Goal: Task Accomplishment & Management: Manage account settings

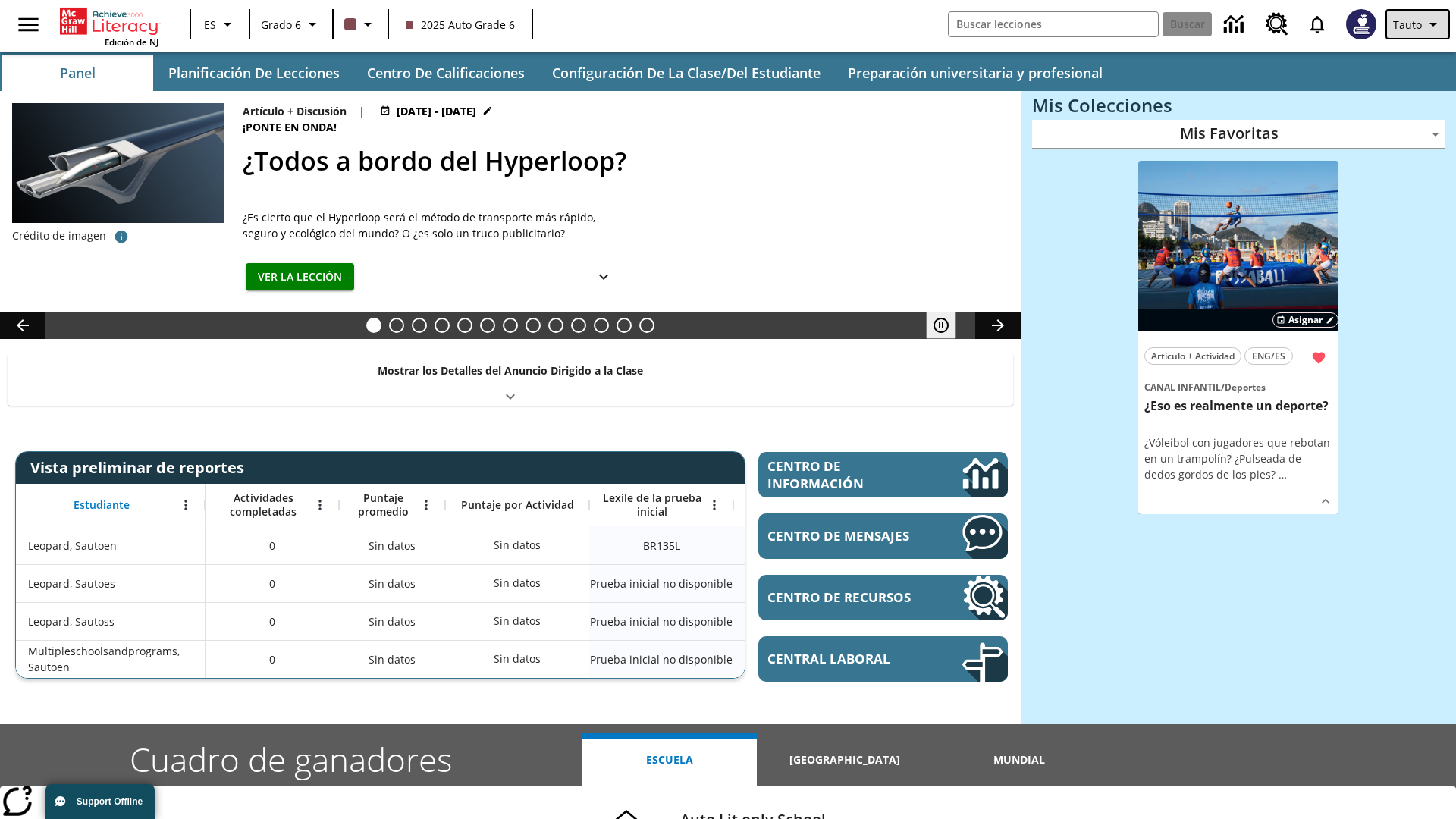
click at [1419, 24] on span "Tauto" at bounding box center [1407, 24] width 29 height 16
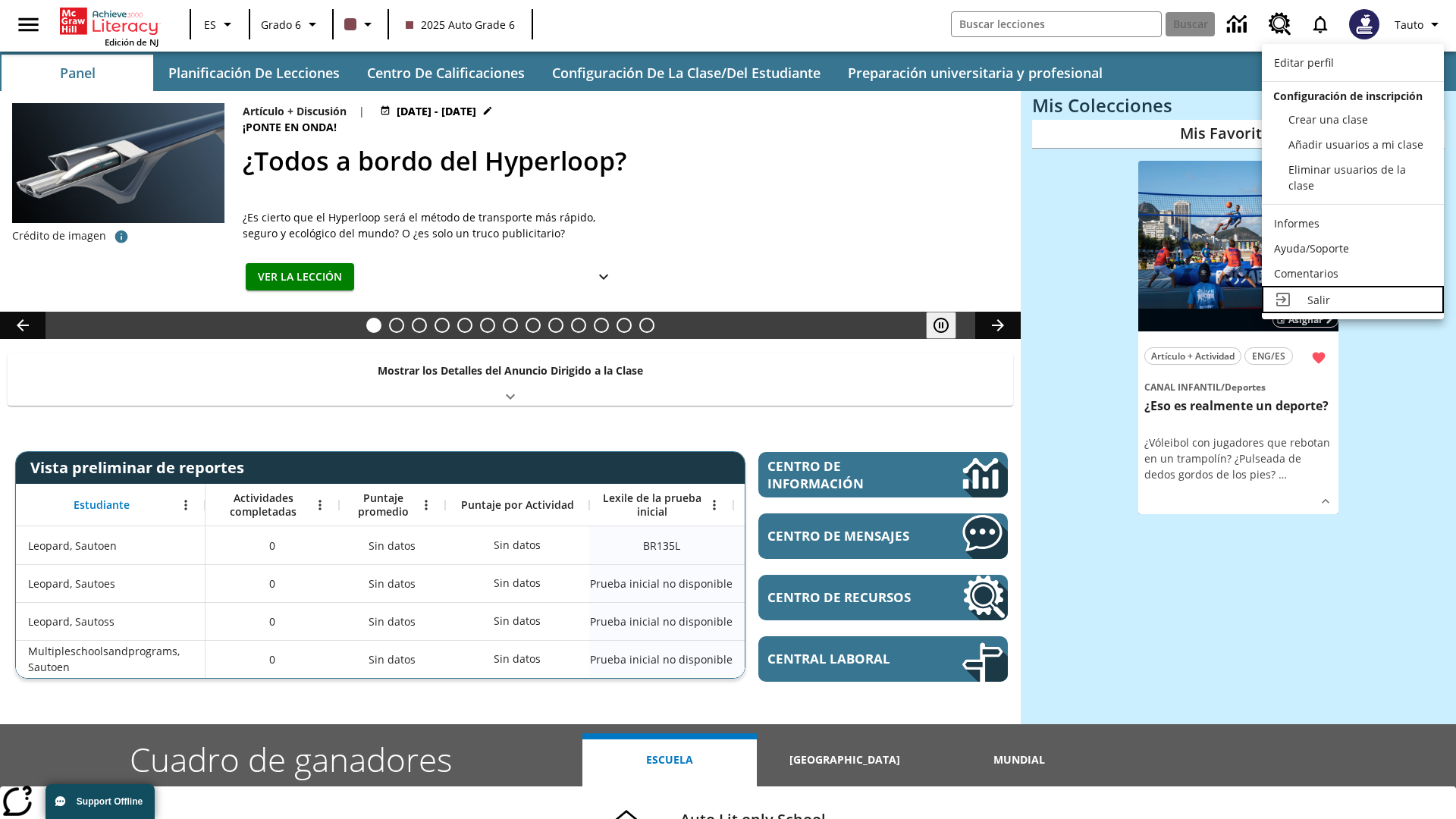
click at [1353, 300] on div "Salir" at bounding box center [1369, 300] width 125 height 16
